Goal: Task Accomplishment & Management: Complete application form

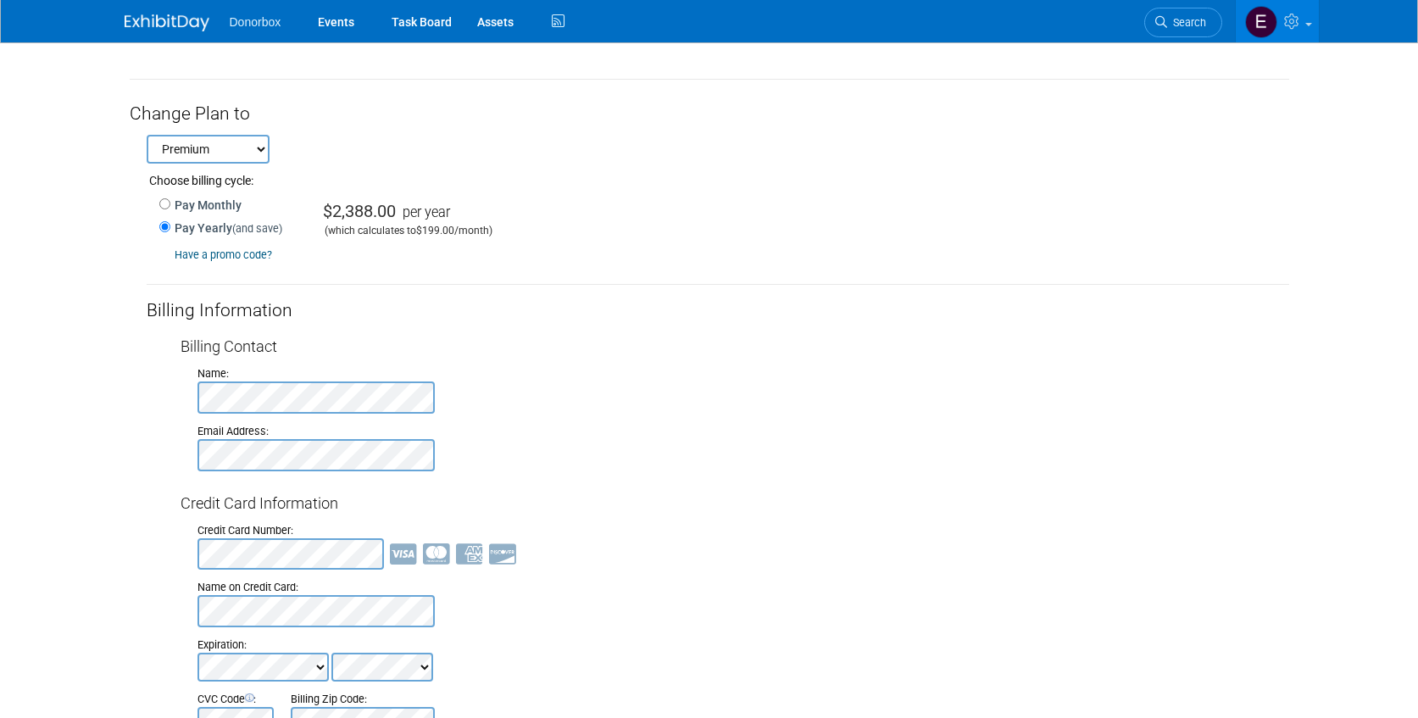
click at [174, 13] on link at bounding box center [177, 15] width 105 height 14
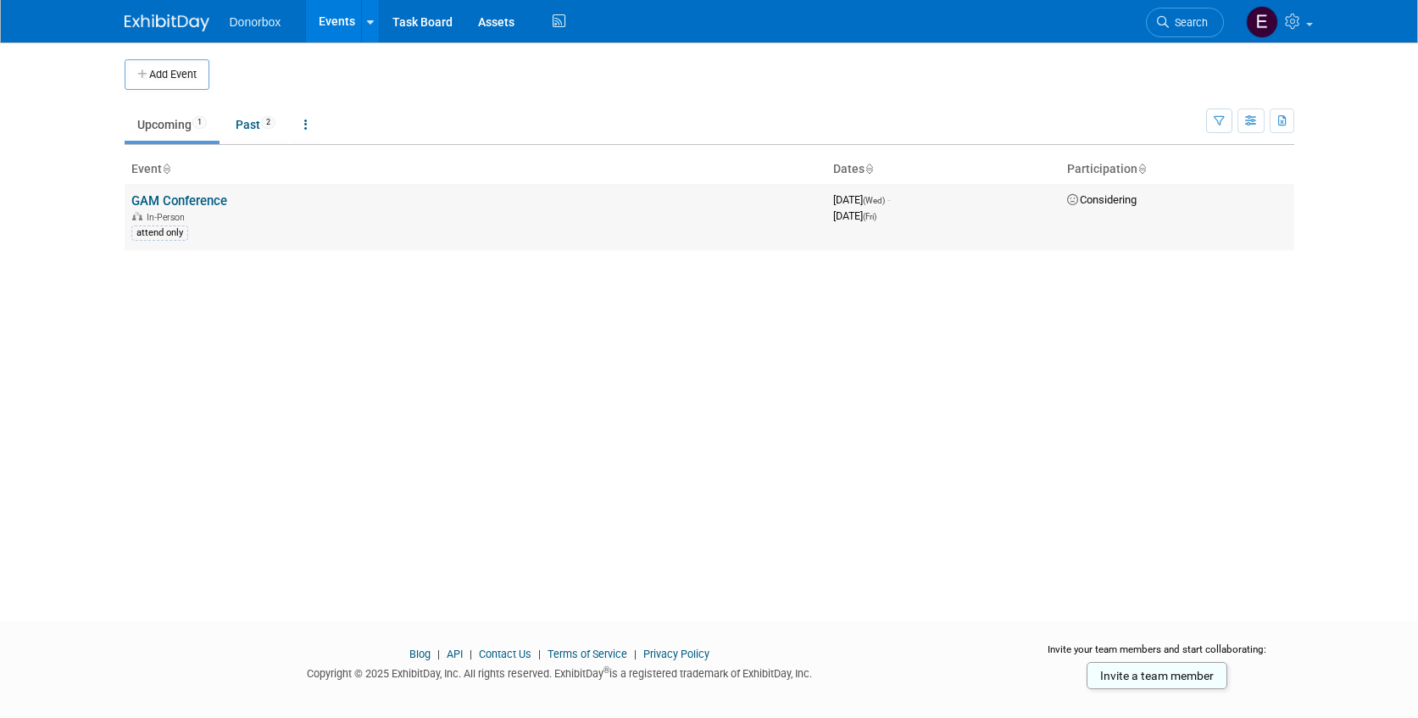
click at [188, 199] on link "GAM Conference" at bounding box center [179, 200] width 96 height 15
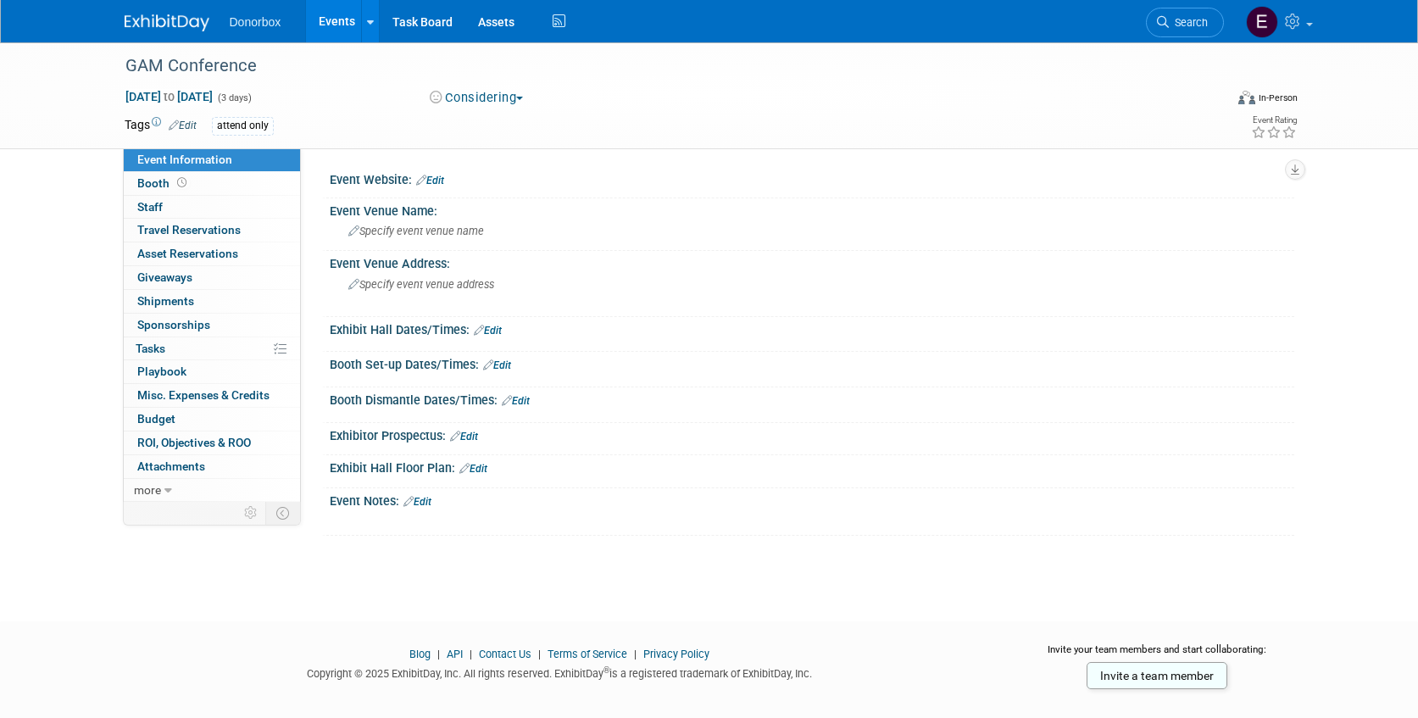
click at [434, 183] on link "Edit" at bounding box center [430, 181] width 28 height 12
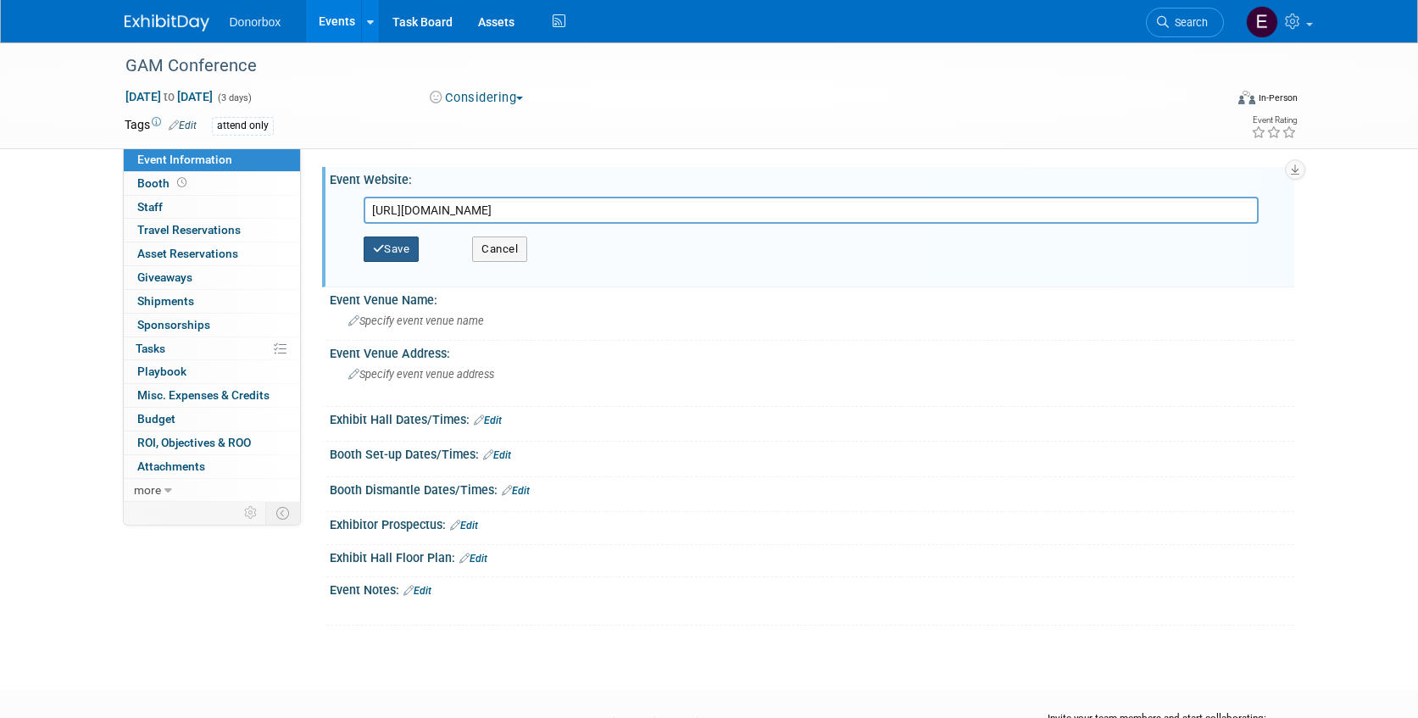
type input "https://www.gamuseums.org/conference"
click at [390, 249] on button "Save" at bounding box center [392, 248] width 56 height 25
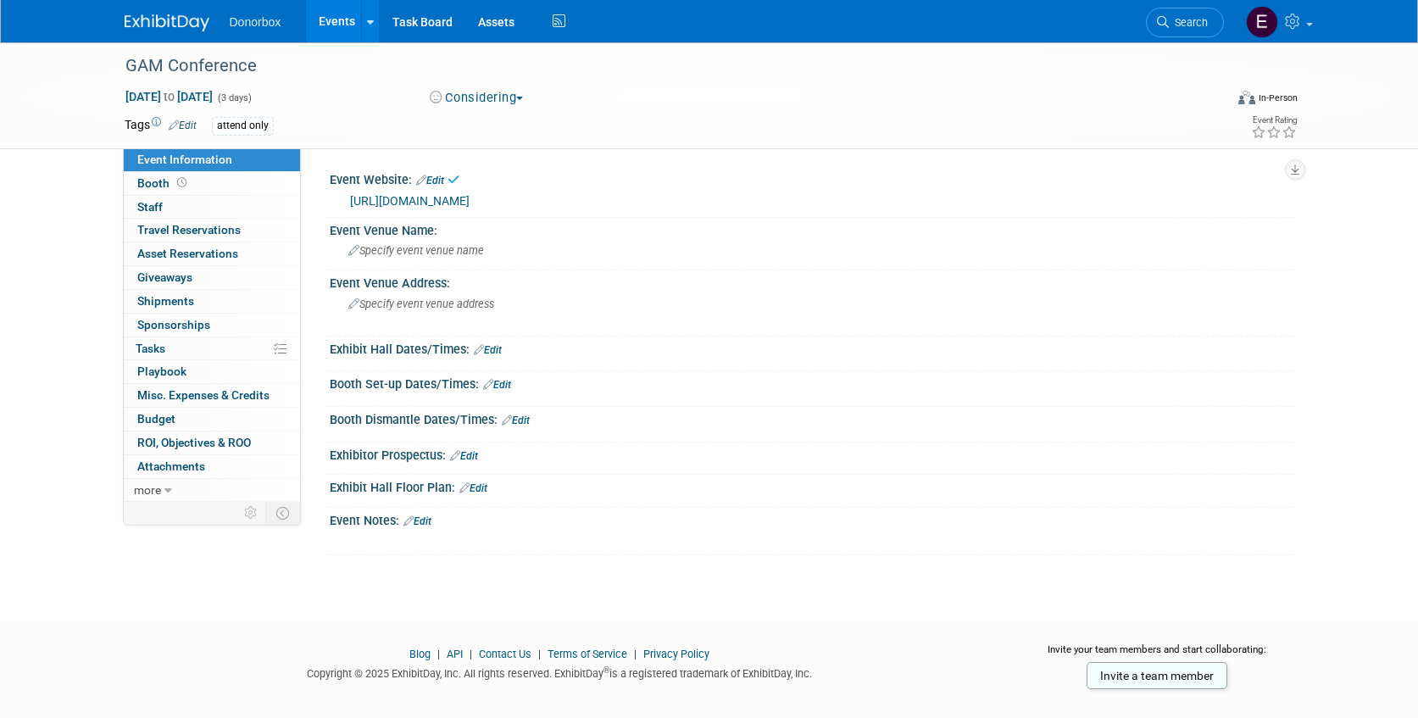
click at [390, 249] on span "Specify event venue name" at bounding box center [416, 250] width 136 height 13
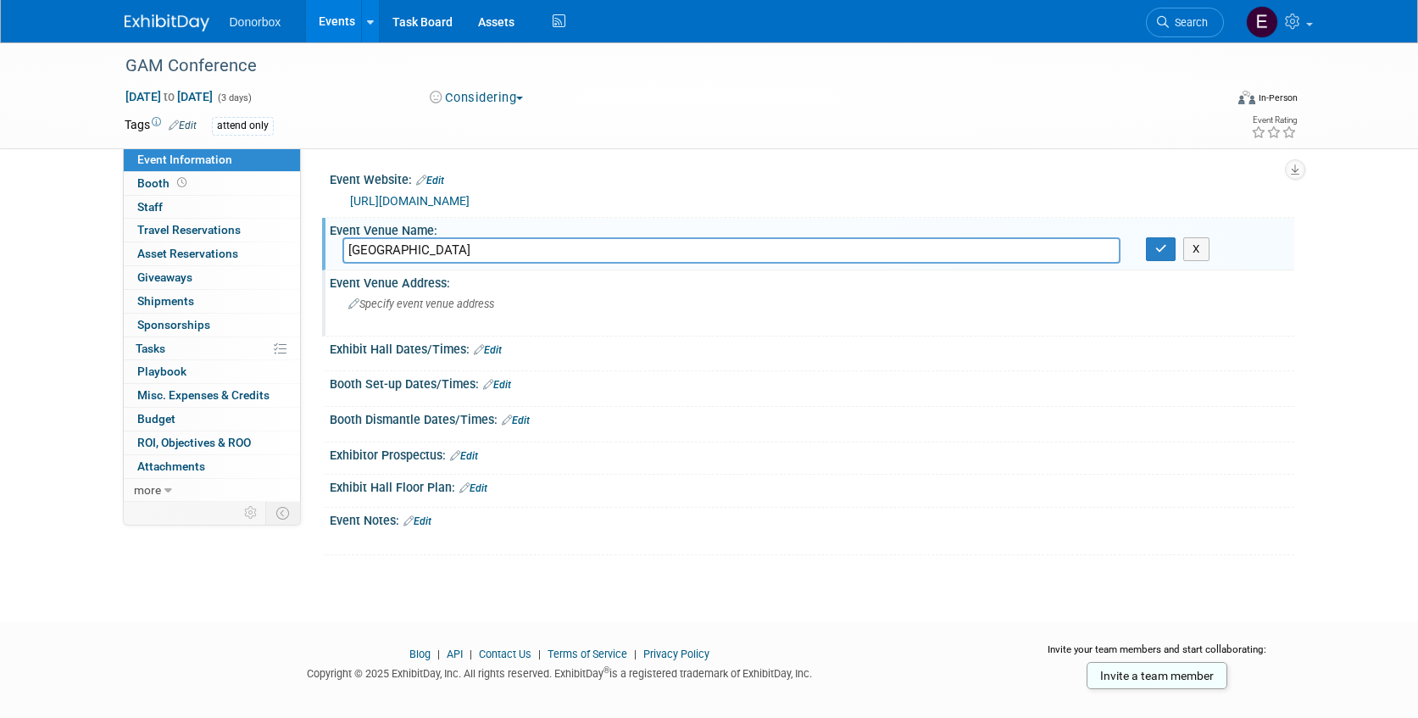
type input "KSU Center"
click at [382, 310] on div "Specify event venue address" at bounding box center [530, 310] width 376 height 39
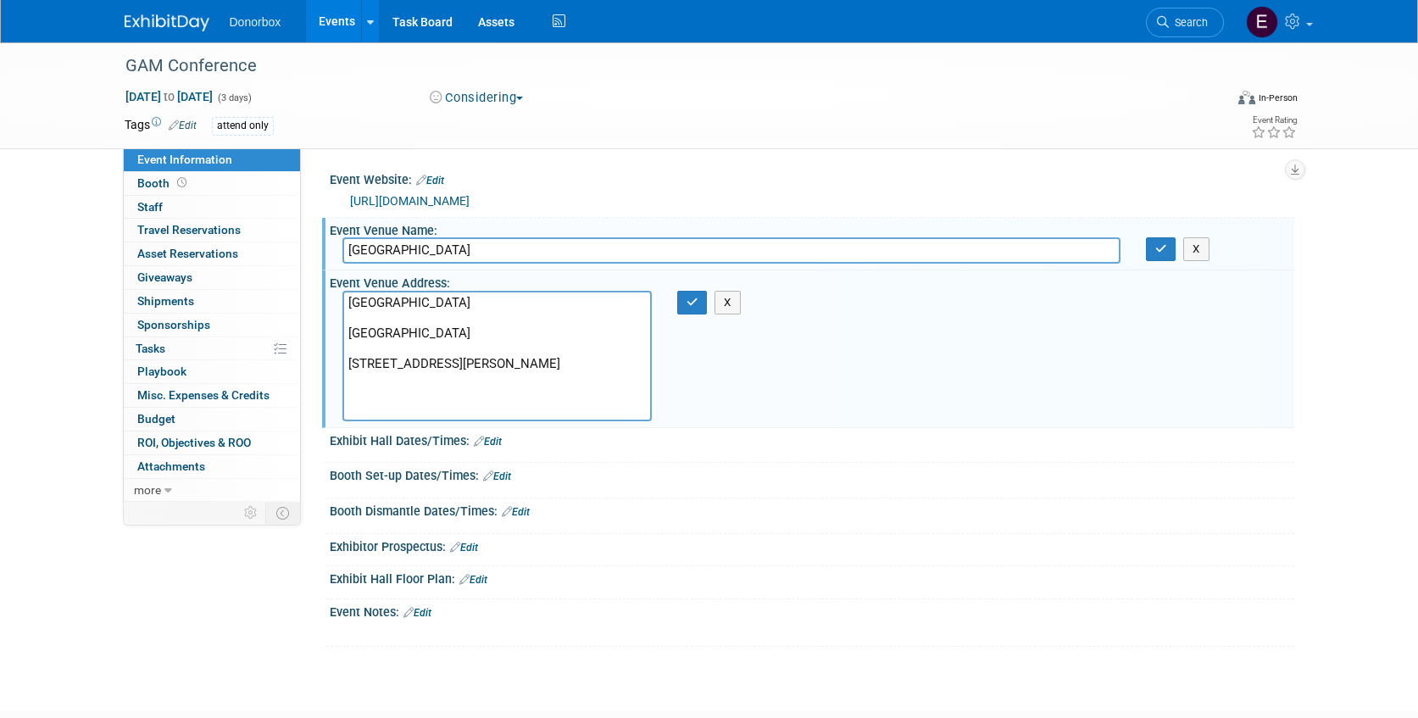
drag, startPoint x: 516, startPoint y: 337, endPoint x: 348, endPoint y: 331, distance: 168.0
click at [348, 331] on textarea "KSU Center Kennesaw State University 3333 Busbee Drive NW Kennesaw, GA 30144" at bounding box center [496, 356] width 309 height 131
type textarea "KSU Center 3333 Busbee Drive NW Kennesaw, GA 30144"
click at [420, 255] on input "KSU Center" at bounding box center [731, 250] width 778 height 26
paste input "Kennesaw State University"
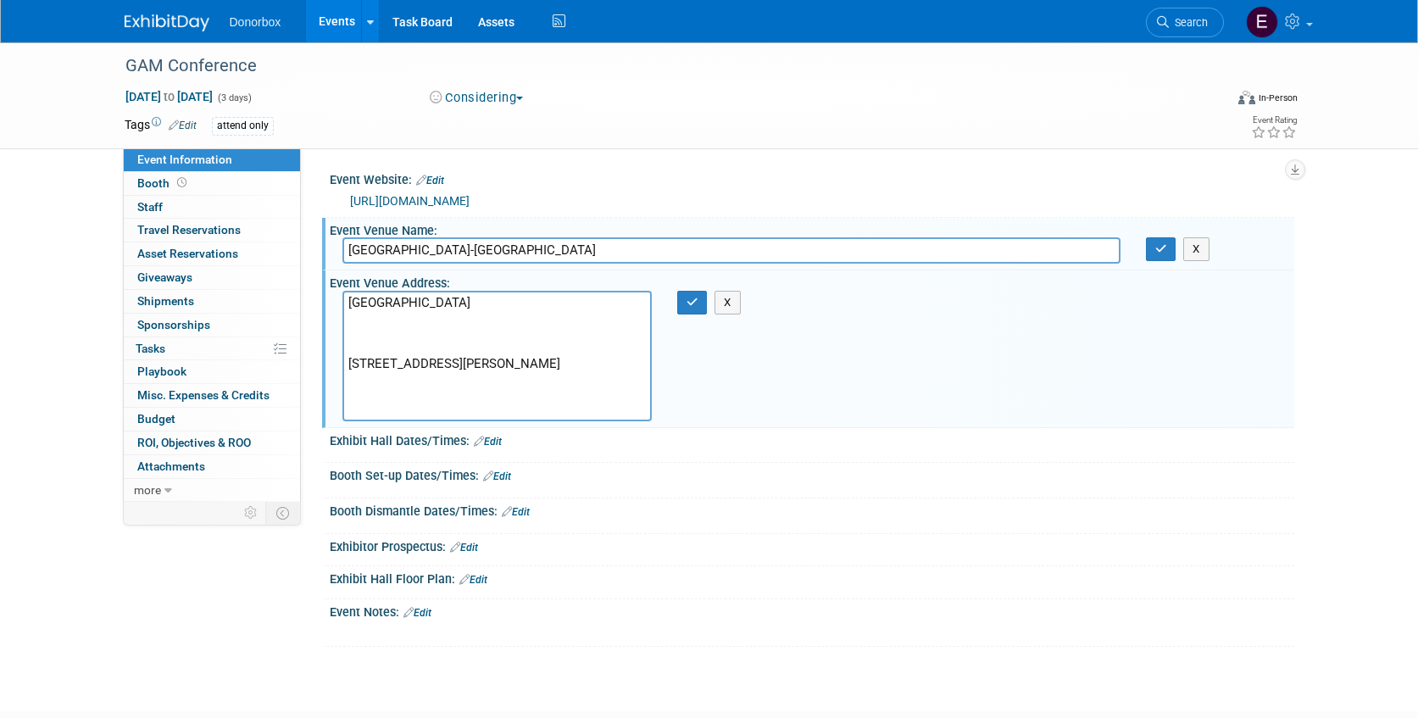
type input "KSU Center-Kennesaw State University"
drag, startPoint x: 348, startPoint y: 360, endPoint x: 342, endPoint y: 265, distance: 95.1
click at [342, 265] on div "Event Website: Edit https://www.gamuseums.org/conference https://www.gamuseums.…" at bounding box center [803, 407] width 955 height 480
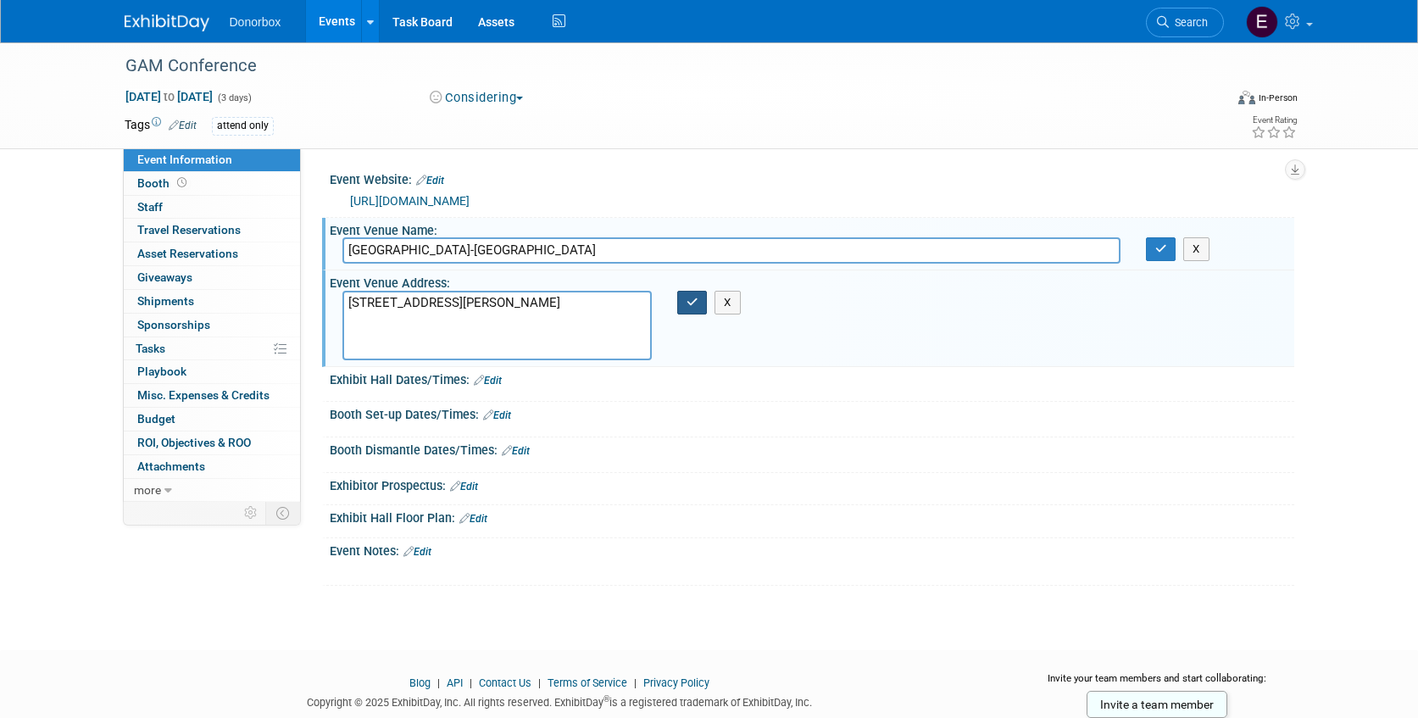
type textarea "3333 Busbee Drive NW Kennesaw, GA 30144"
click at [695, 312] on button "button" at bounding box center [692, 303] width 31 height 24
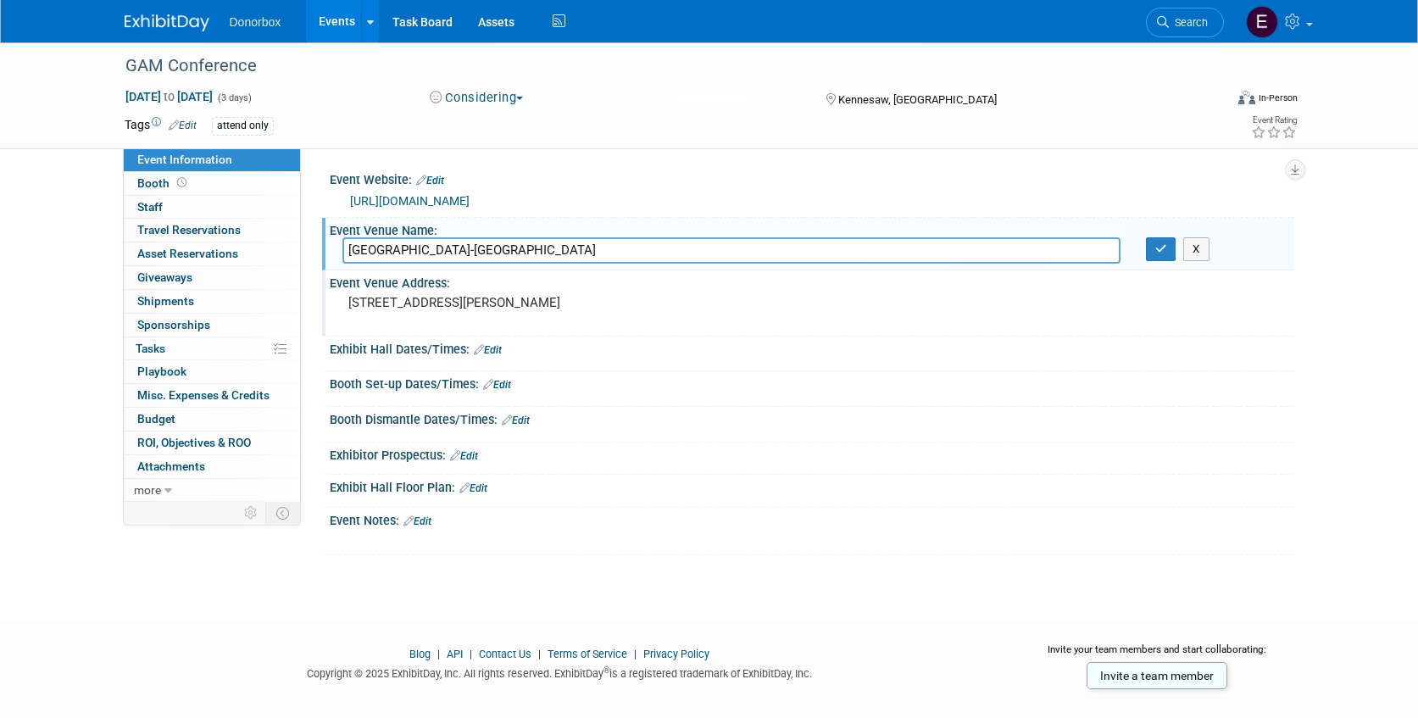
click at [193, 122] on link "Edit" at bounding box center [183, 126] width 28 height 12
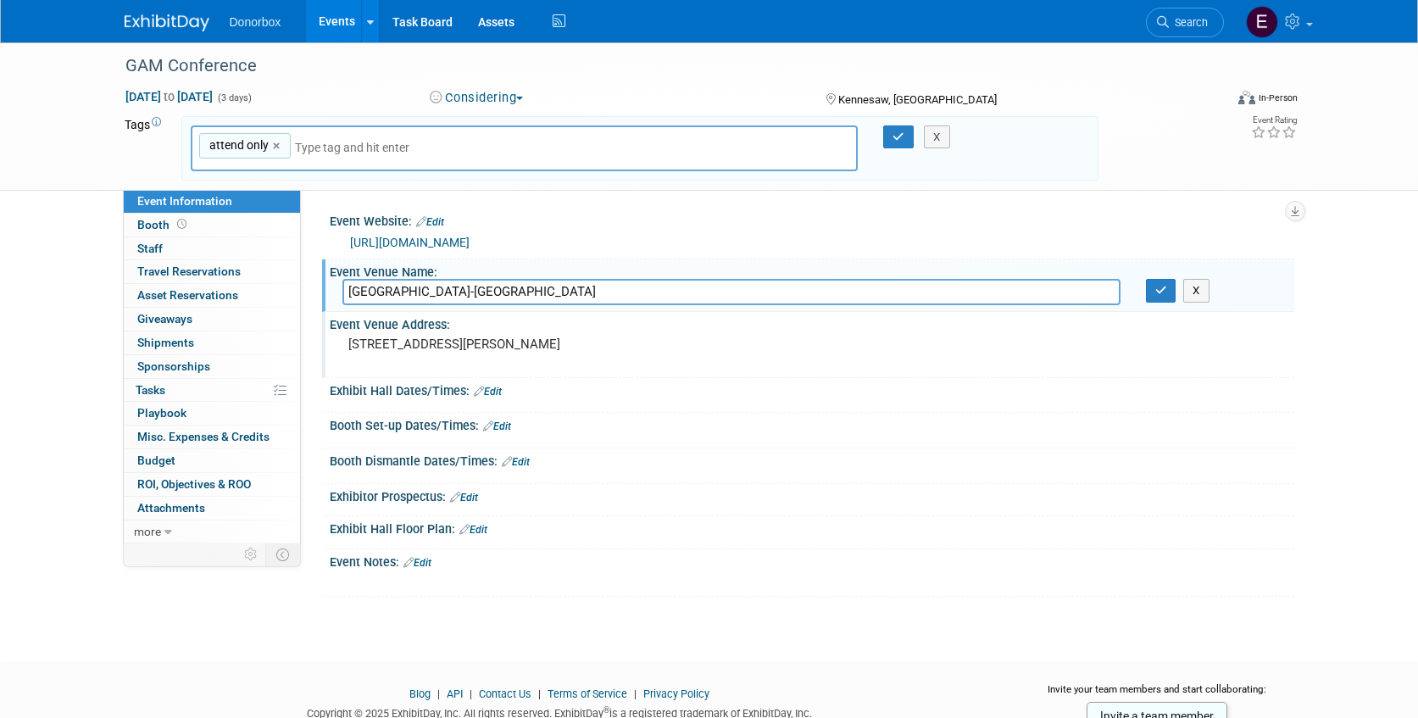
click at [609, 625] on div "GAM Conference Feb 4, 2026 to Feb 6, 2026 (3 days) Feb 4, 2026 to Feb 6, 2026 C…" at bounding box center [709, 336] width 1418 height 588
click at [535, 640] on body "Donorbox Events Add Event Bulk Upload Events Shareable Event Boards Recently Vi…" at bounding box center [709, 359] width 1418 height 718
click at [472, 498] on link "Edit" at bounding box center [464, 498] width 28 height 12
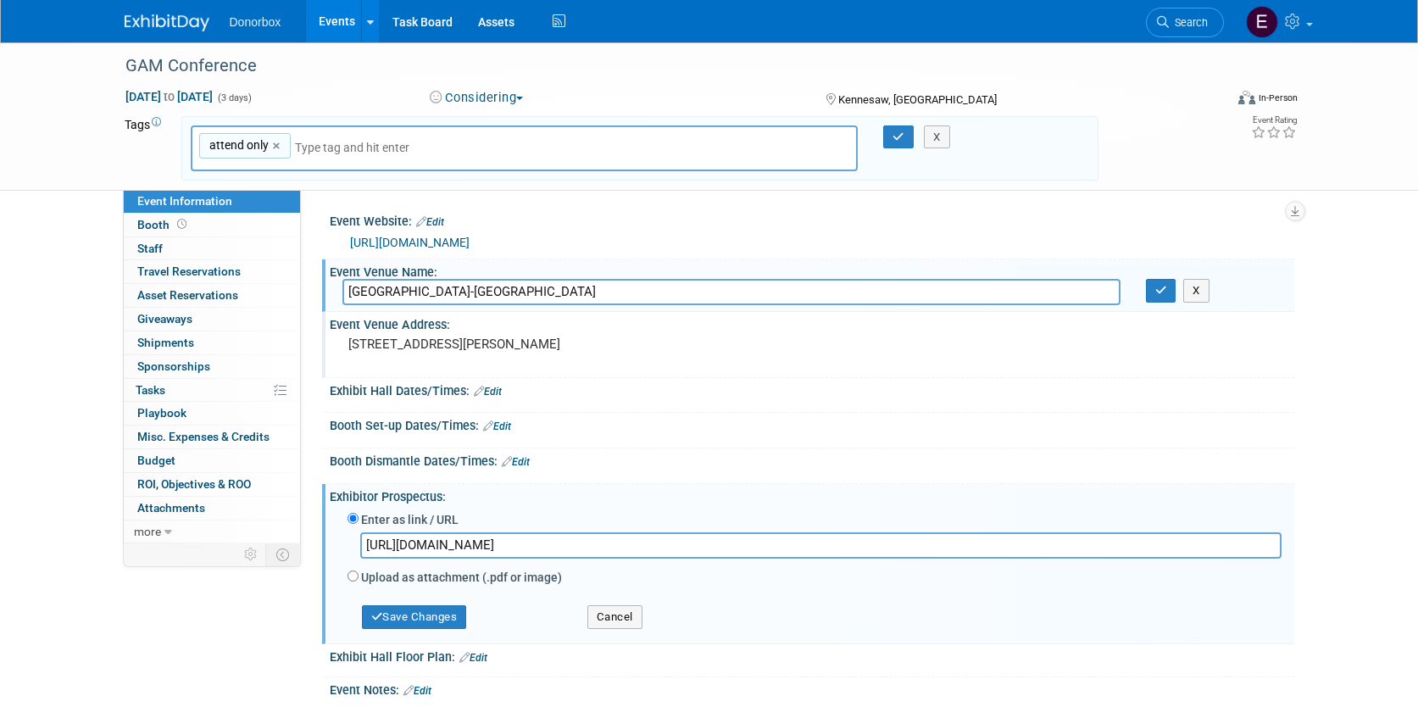
scroll to position [0, 5160]
type input "https://cdn.wildapricot.com/418576/resources/Documents/2026%20GAM%20Sponsor%20a…"
click at [401, 620] on button "Save Changes" at bounding box center [414, 617] width 105 height 24
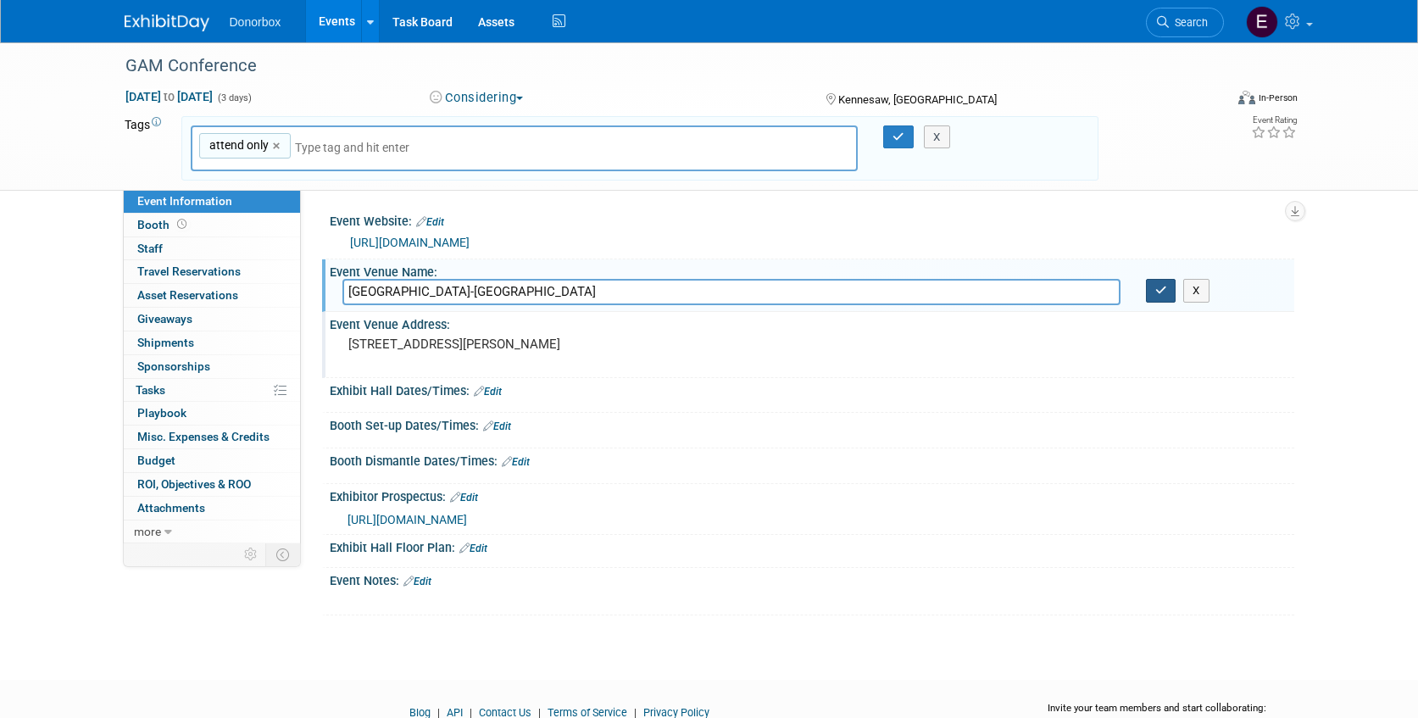
click at [1171, 296] on button "button" at bounding box center [1161, 291] width 31 height 24
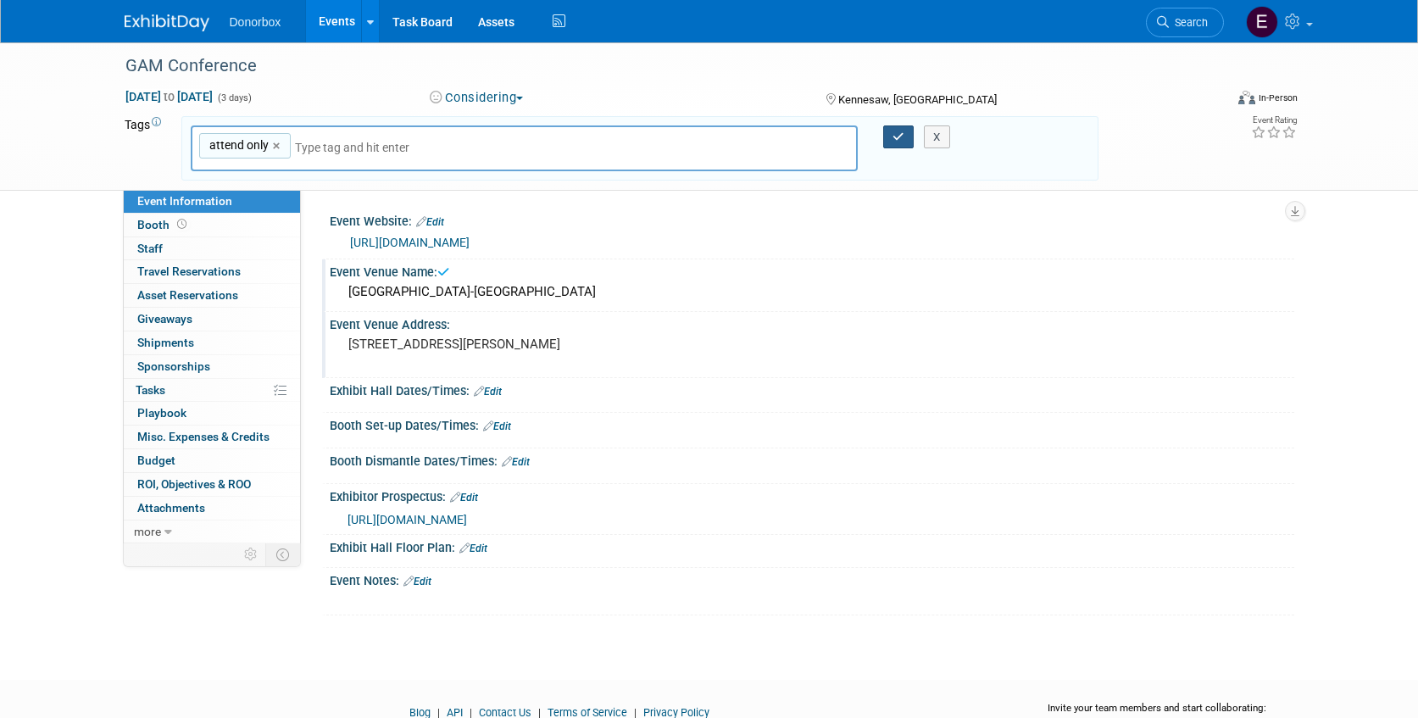
click at [901, 137] on icon "button" at bounding box center [899, 136] width 12 height 11
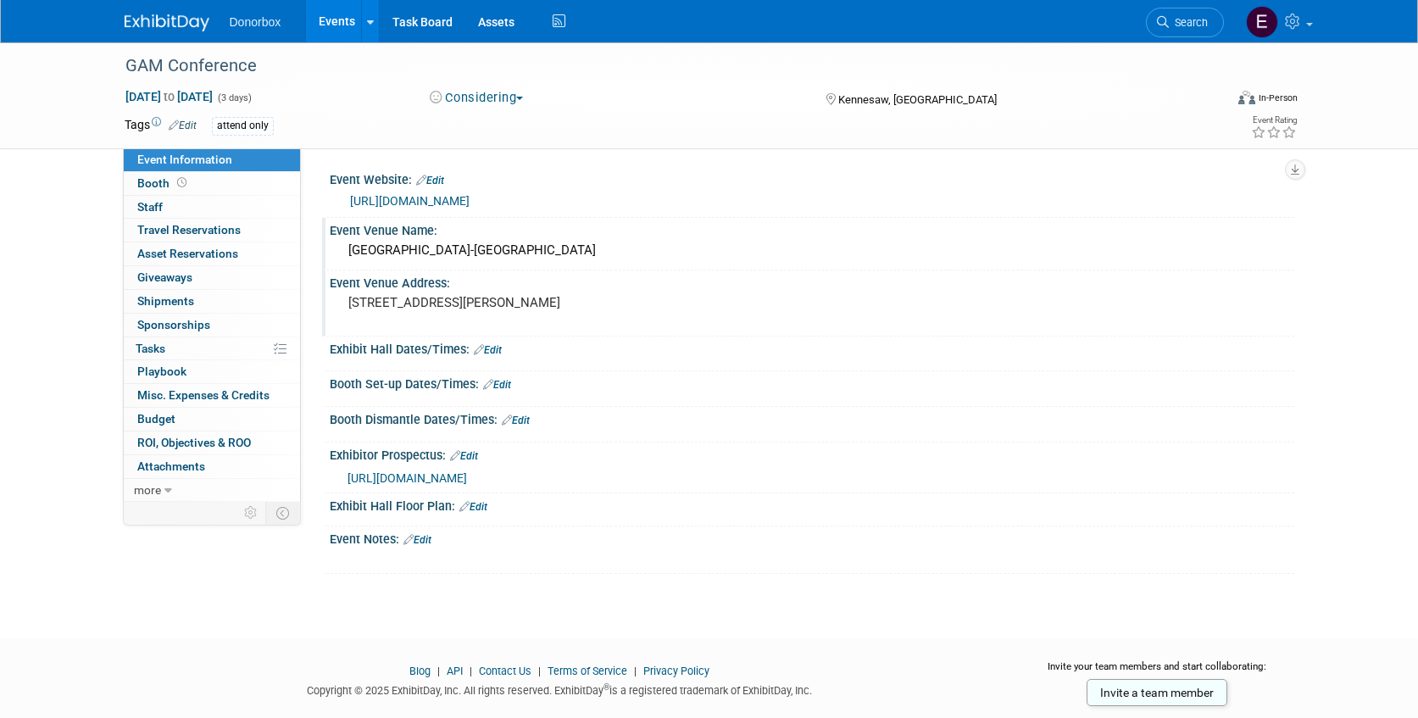
click at [328, 20] on link "Events" at bounding box center [337, 21] width 62 height 42
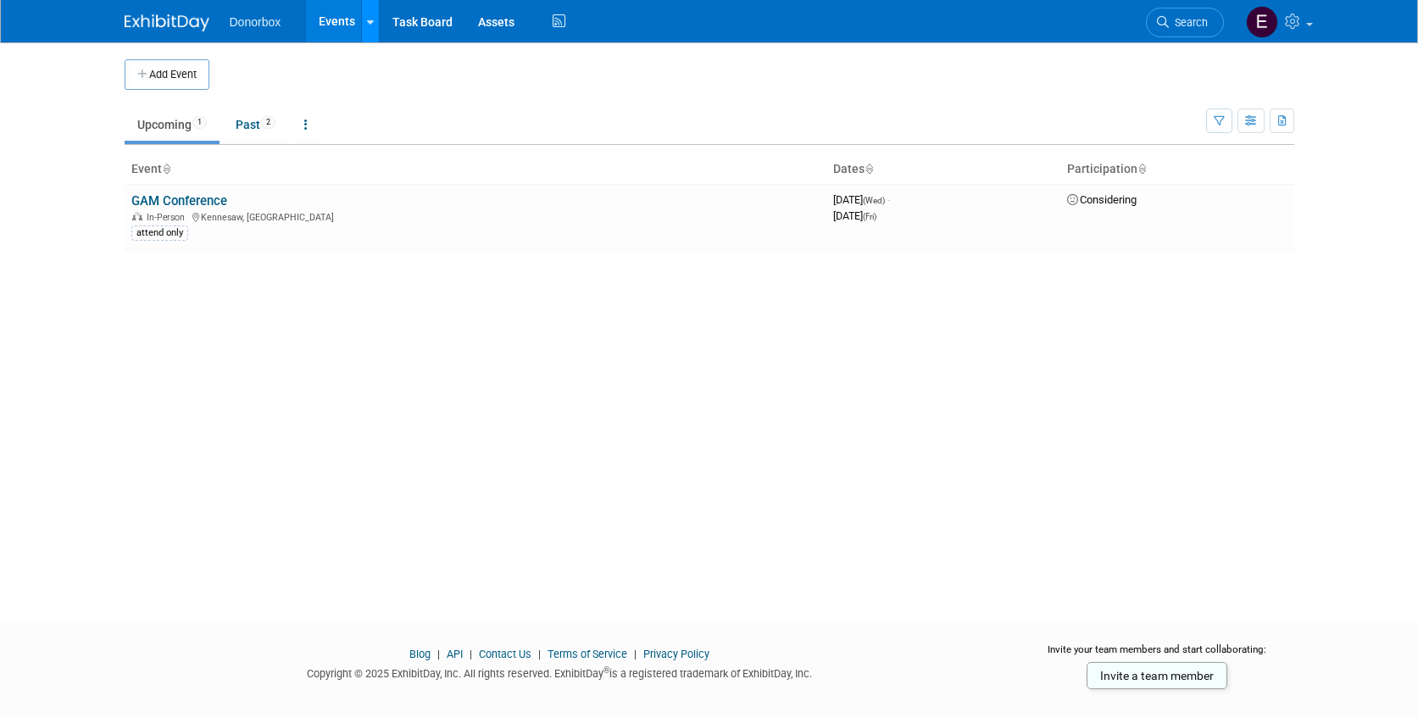
click at [369, 22] on icon at bounding box center [370, 22] width 7 height 11
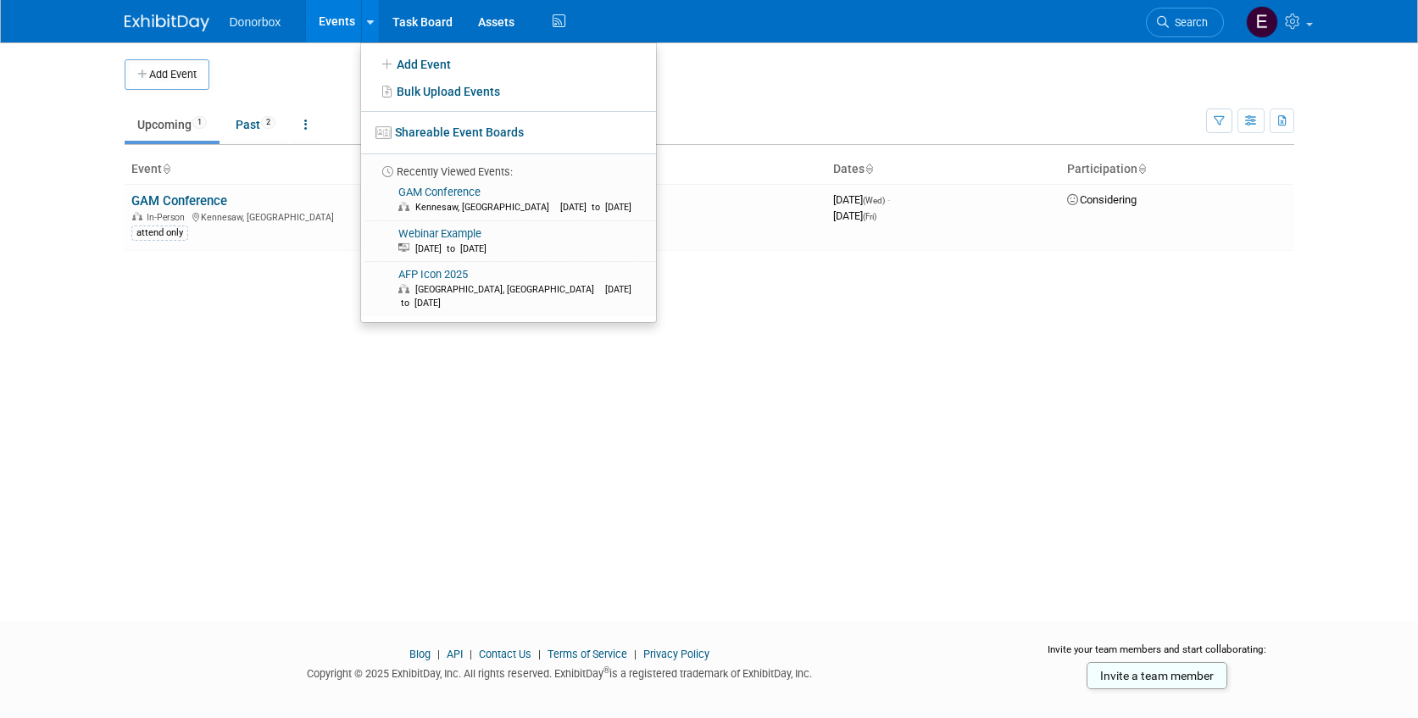
click at [259, 22] on span "Donorbox" at bounding box center [256, 22] width 52 height 14
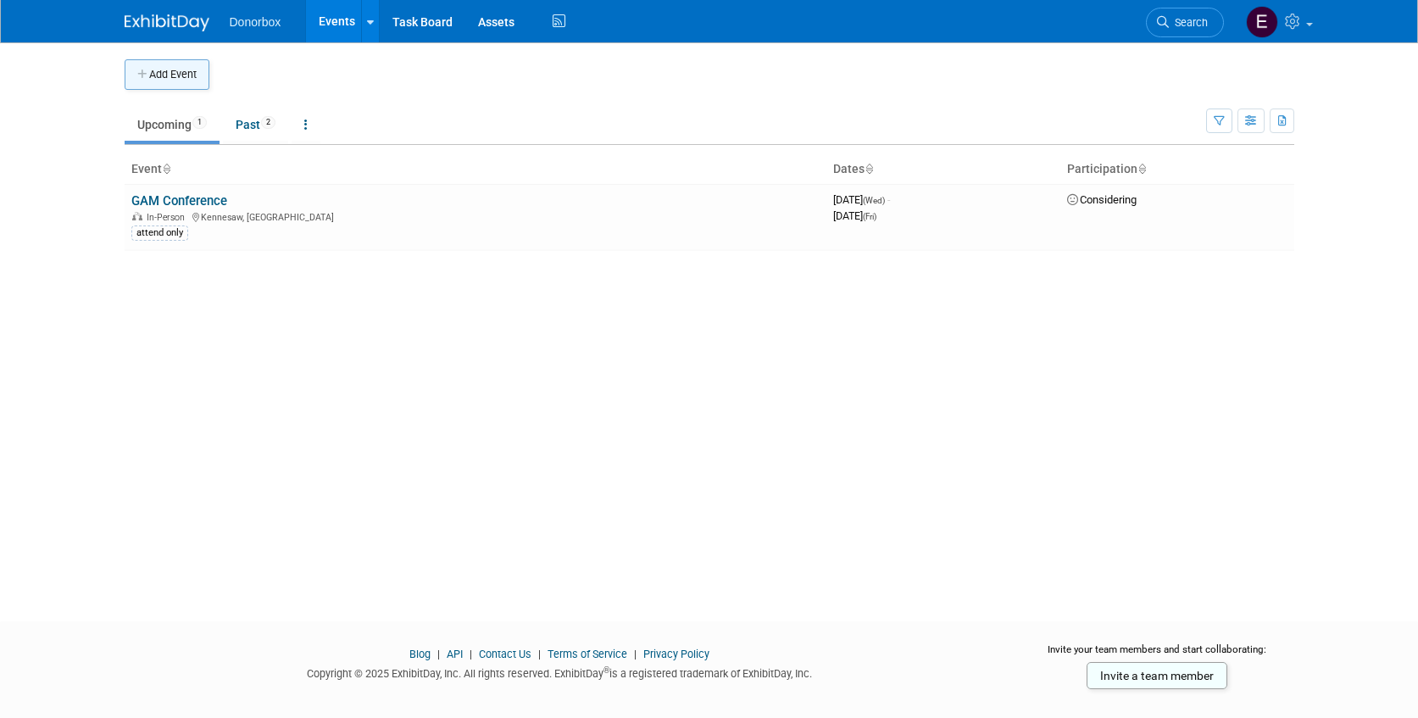
click at [182, 80] on button "Add Event" at bounding box center [167, 74] width 85 height 31
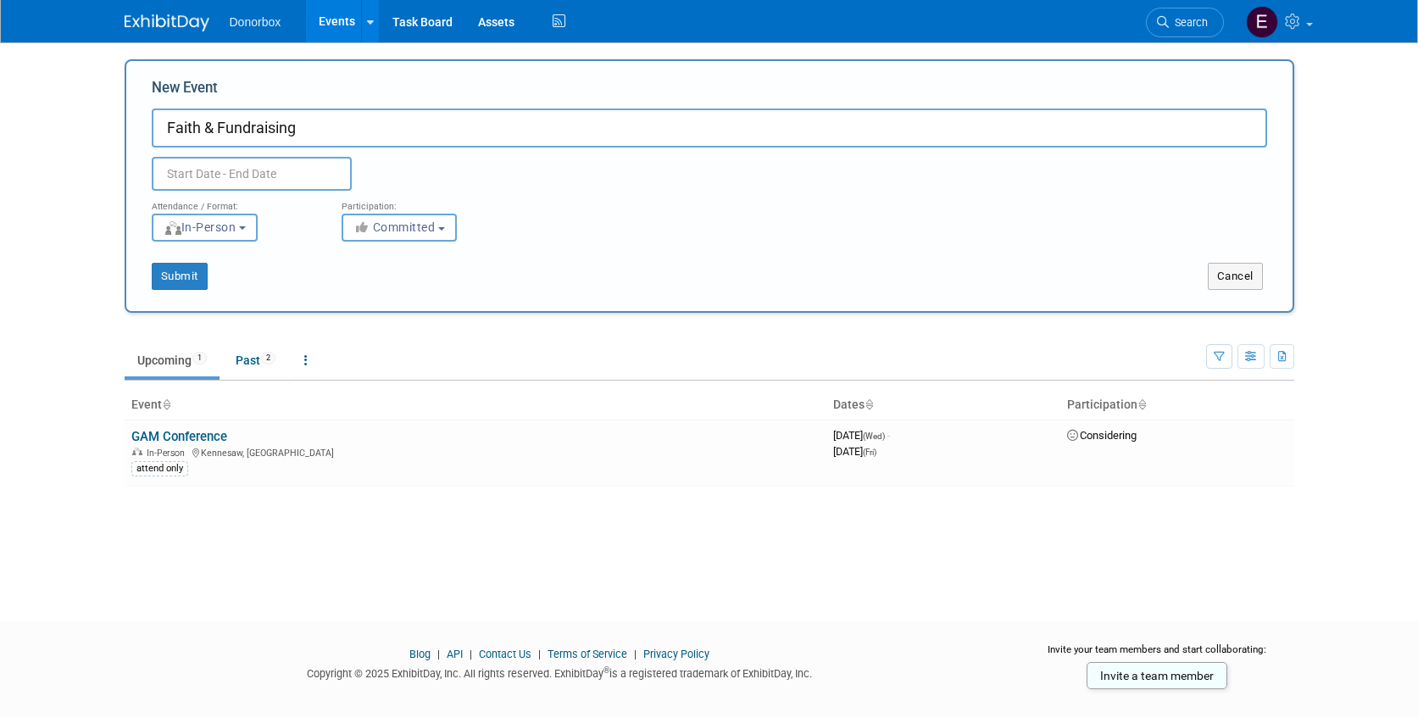
type input "Faith & Fundraising"
click at [182, 164] on input "text" at bounding box center [252, 174] width 200 height 34
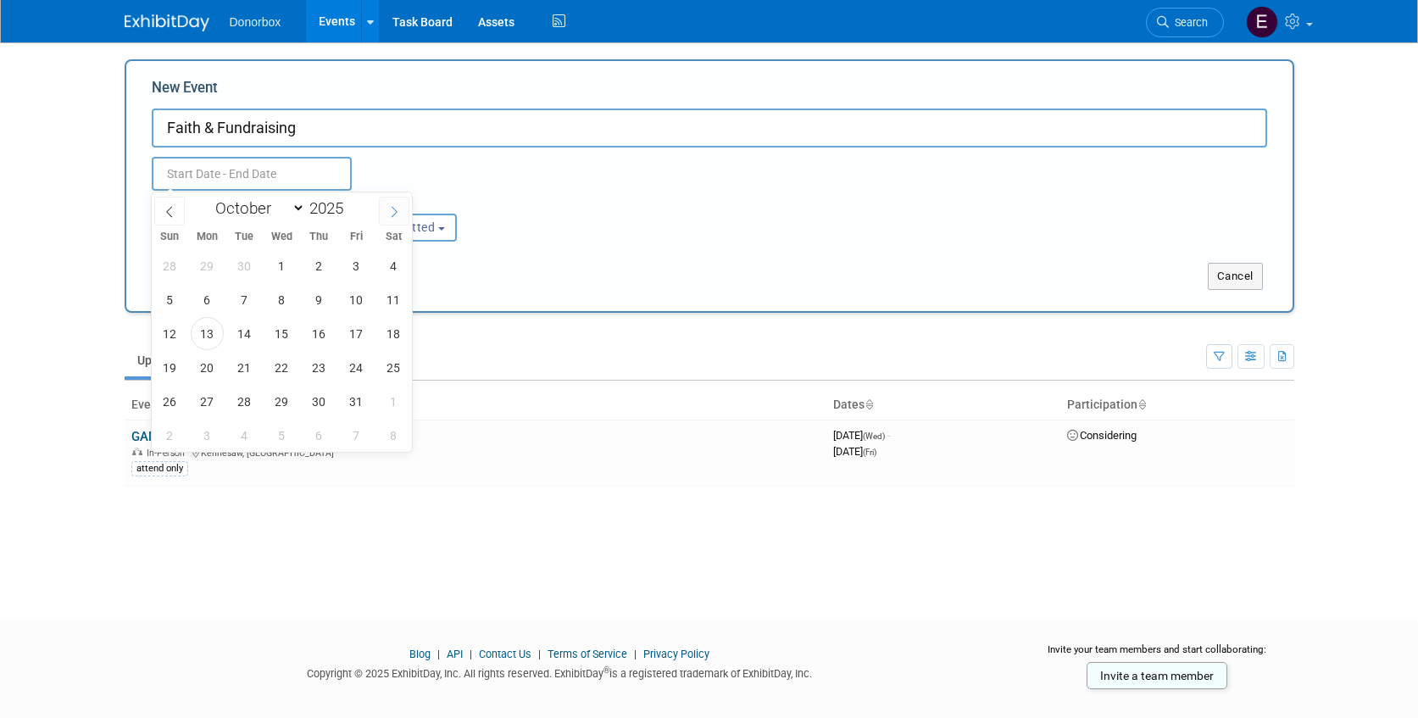
click at [398, 214] on icon at bounding box center [394, 212] width 12 height 12
select select "11"
click at [398, 214] on icon at bounding box center [394, 212] width 12 height 12
type input "2026"
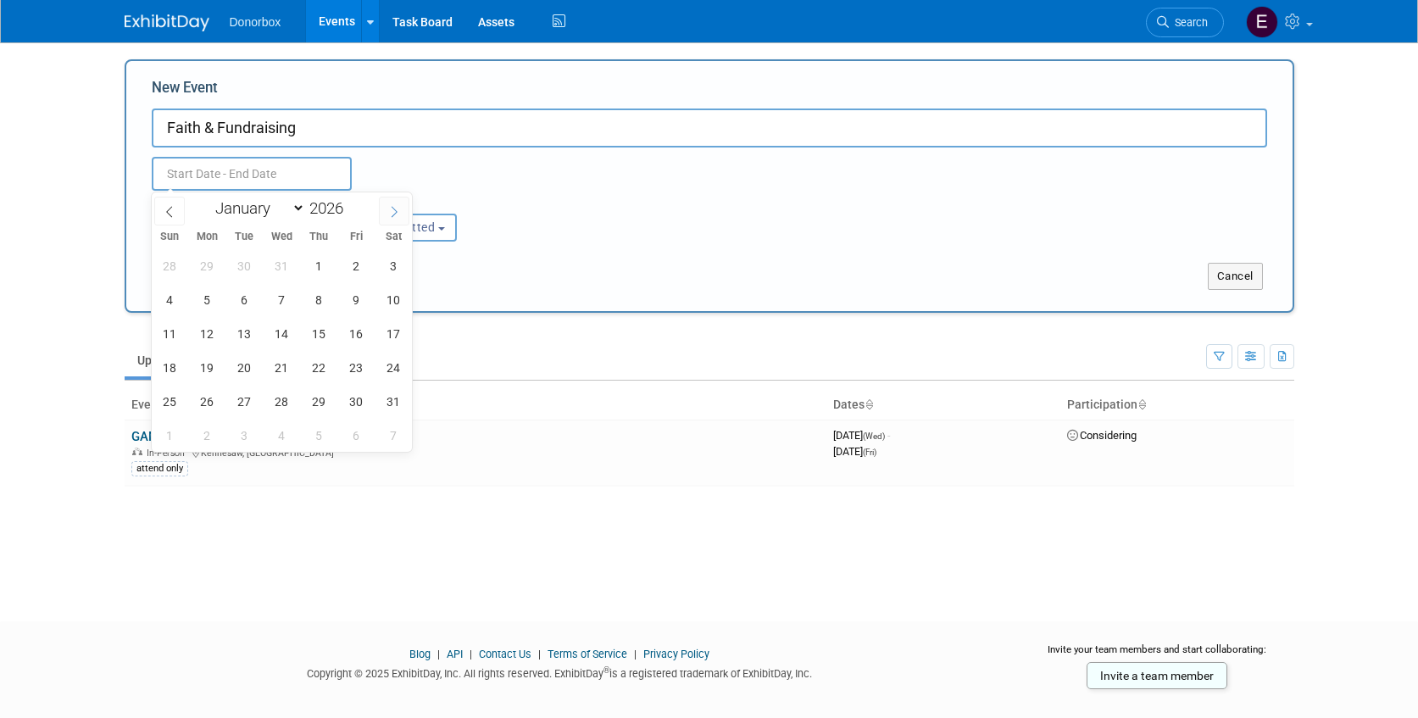
click at [398, 214] on icon at bounding box center [394, 212] width 12 height 12
click at [170, 209] on icon at bounding box center [170, 212] width 12 height 12
select select "1"
click at [209, 356] on span "23" at bounding box center [207, 367] width 33 height 33
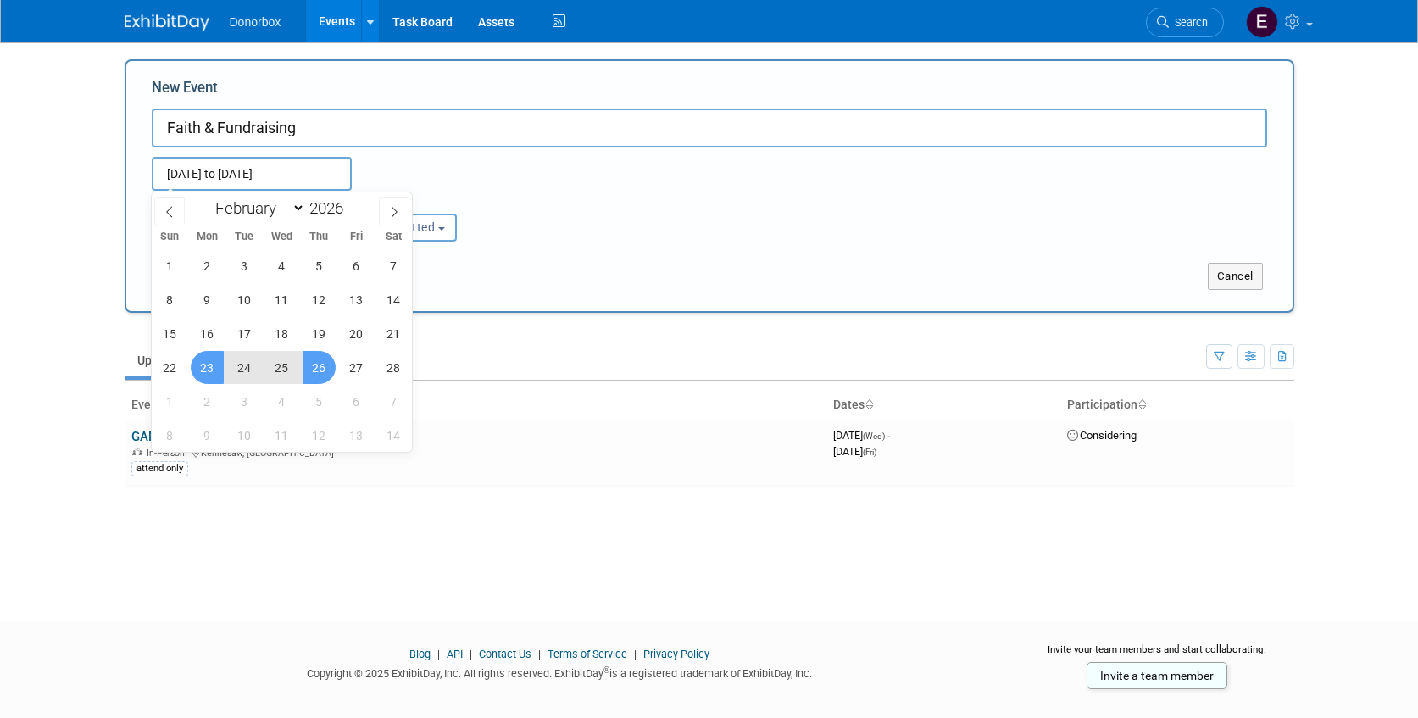
click at [327, 360] on span "26" at bounding box center [319, 367] width 33 height 33
type input "[DATE] to [DATE]"
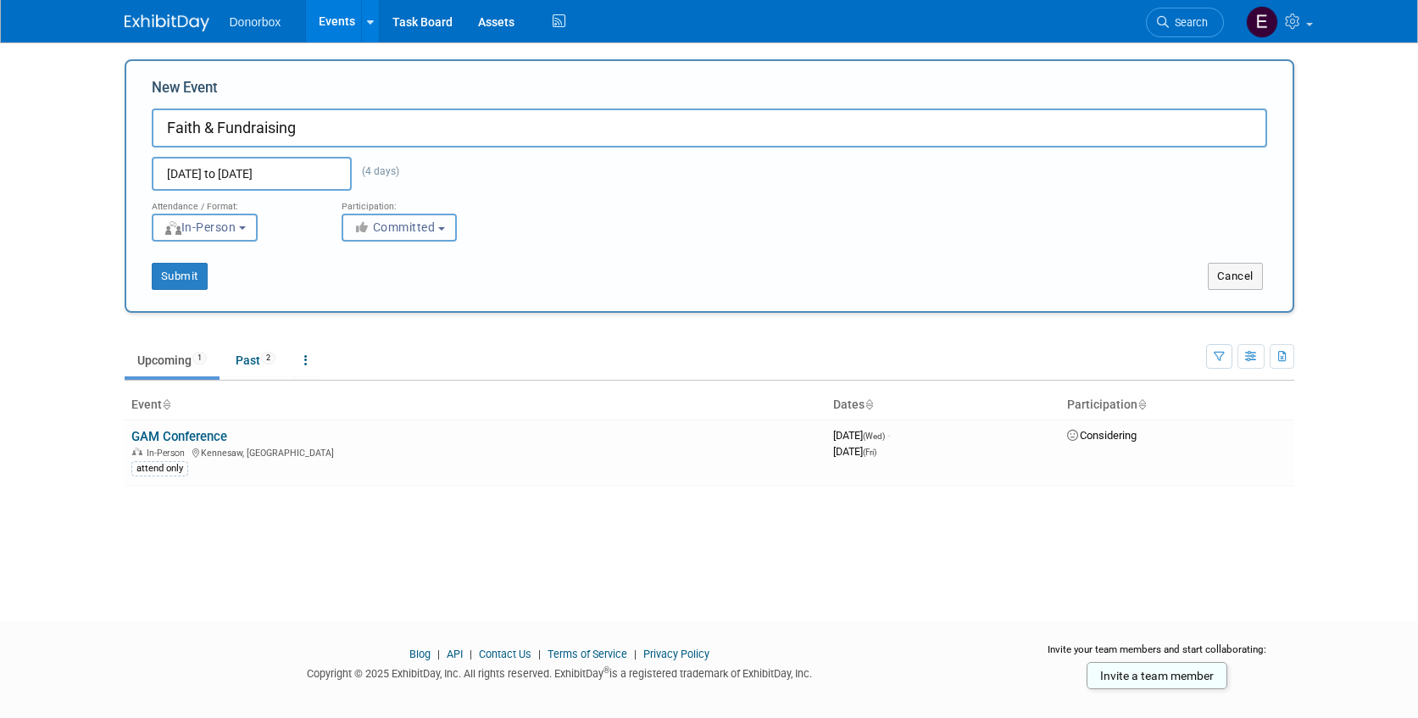
click at [426, 224] on span "Committed" at bounding box center [394, 227] width 82 height 14
click at [422, 290] on label "Considering" at bounding box center [407, 292] width 112 height 22
click at [358, 290] on input "Considering" at bounding box center [352, 291] width 11 height 11
select select "2"
click at [187, 277] on button "Submit" at bounding box center [180, 276] width 56 height 27
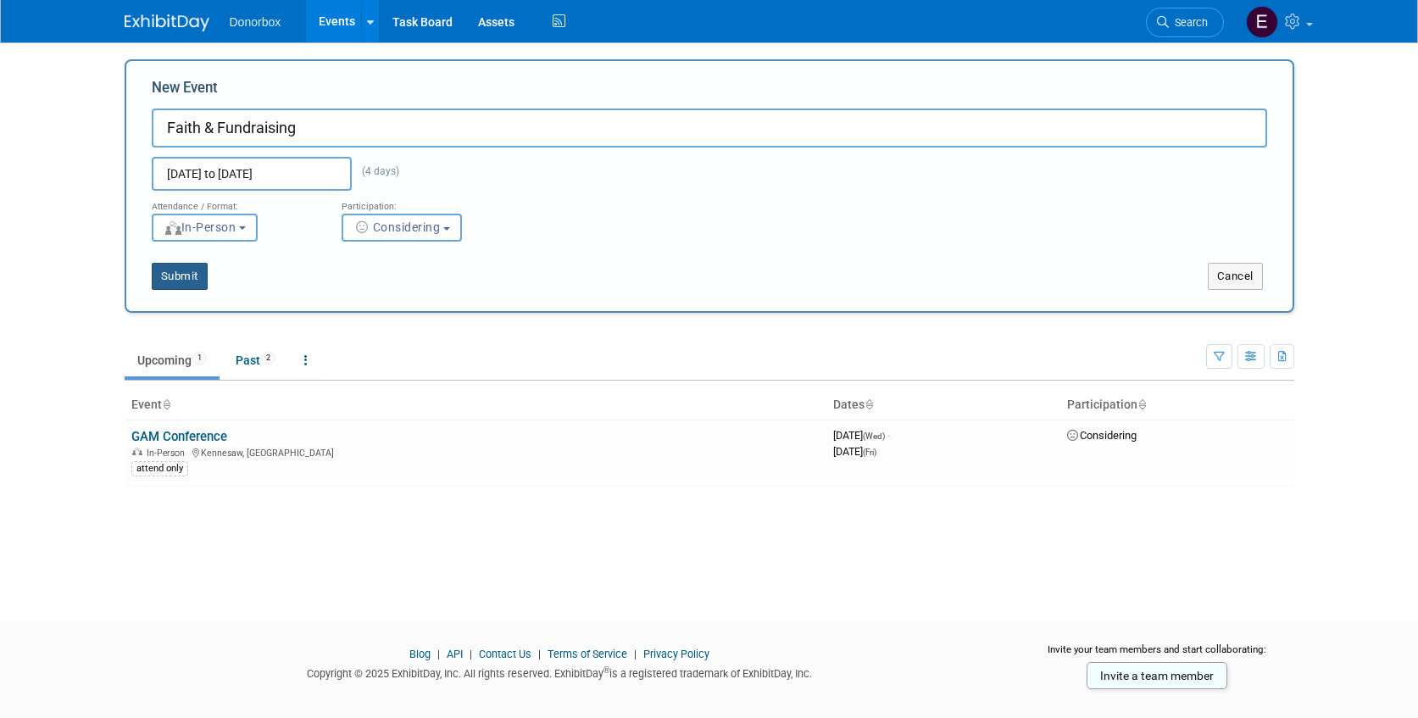
type input "Faith & Fundraising"
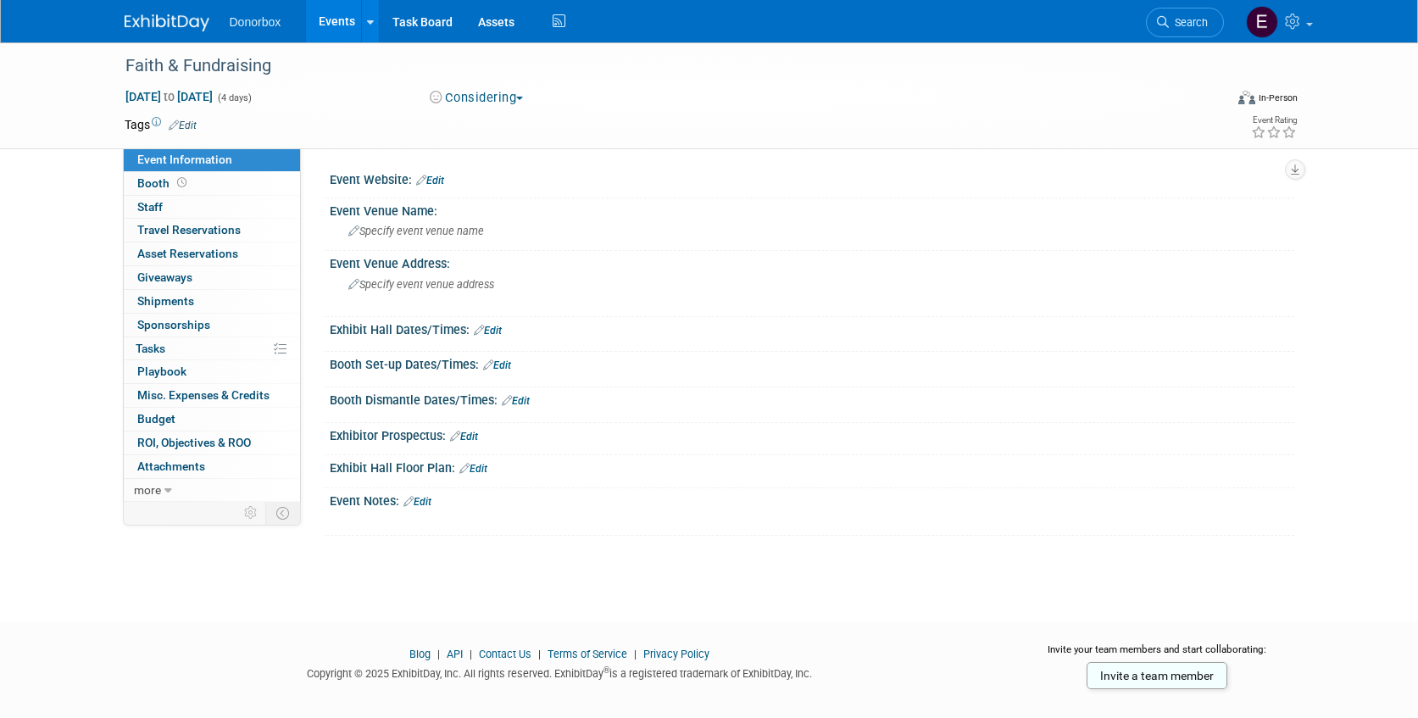
click at [523, 99] on span "button" at bounding box center [519, 98] width 7 height 3
click at [681, 85] on div "Faith & Fundraising" at bounding box center [661, 65] width 1099 height 46
